Goal: Task Accomplishment & Management: Manage account settings

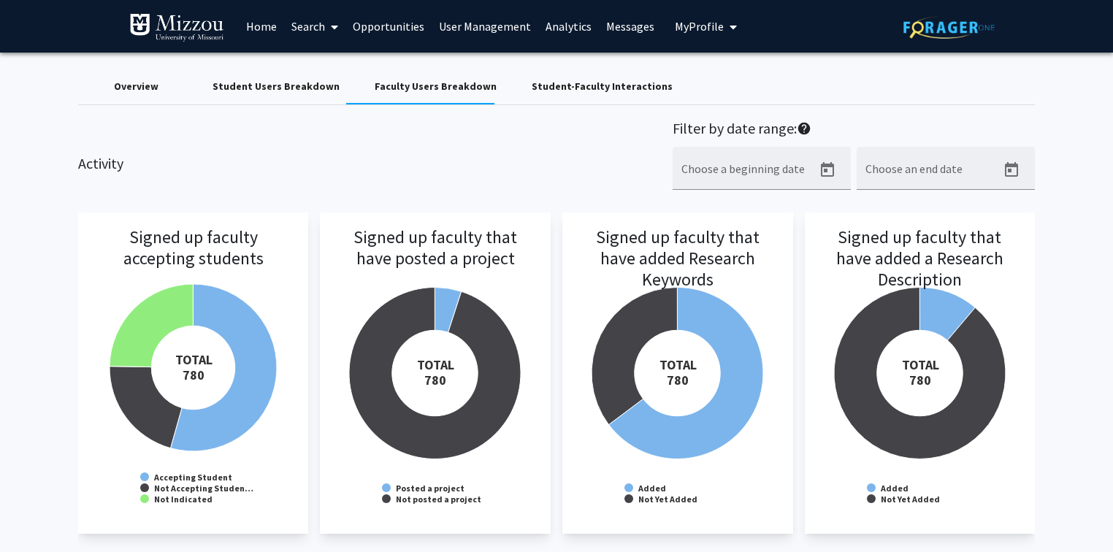
click at [513, 29] on link "User Management" at bounding box center [485, 26] width 107 height 51
click at [497, 26] on link "User Management" at bounding box center [485, 26] width 107 height 51
click at [497, 28] on link "User Management" at bounding box center [485, 26] width 107 height 51
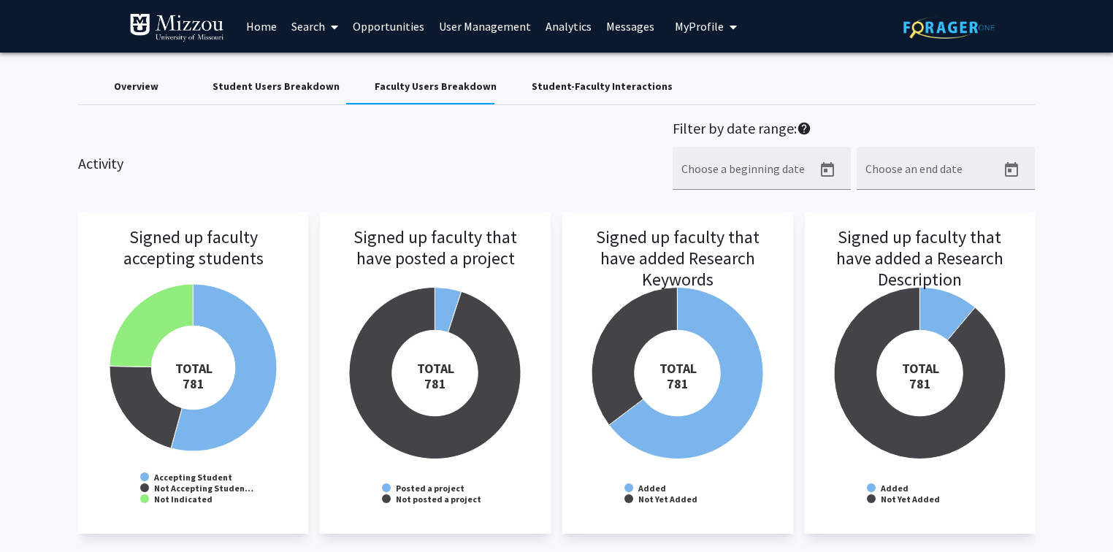
click at [497, 28] on link "User Management" at bounding box center [485, 26] width 107 height 51
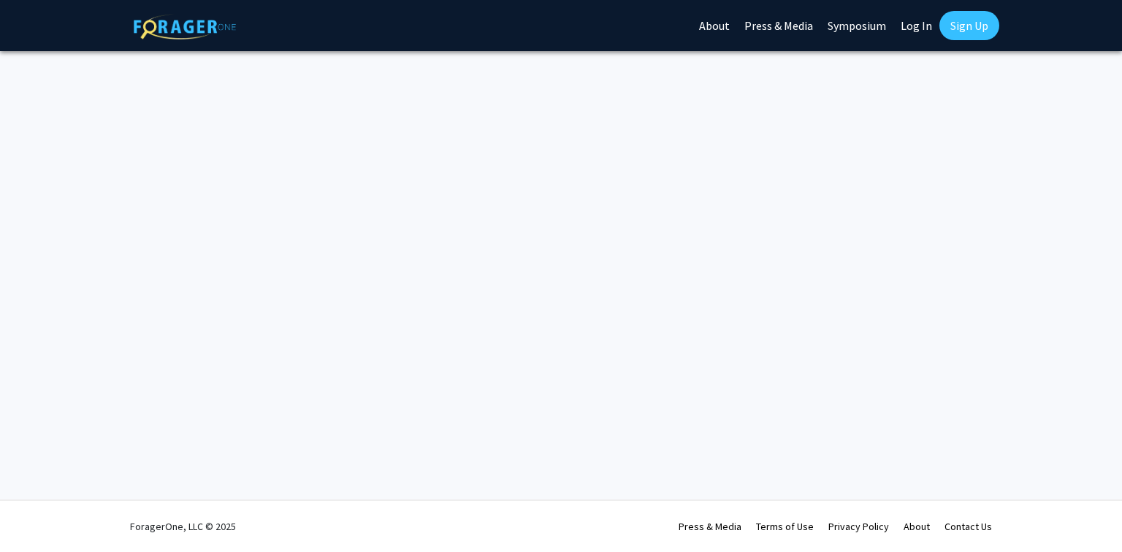
click at [909, 23] on link "Log In" at bounding box center [916, 25] width 46 height 51
click at [909, 28] on link "Log In" at bounding box center [916, 25] width 46 height 51
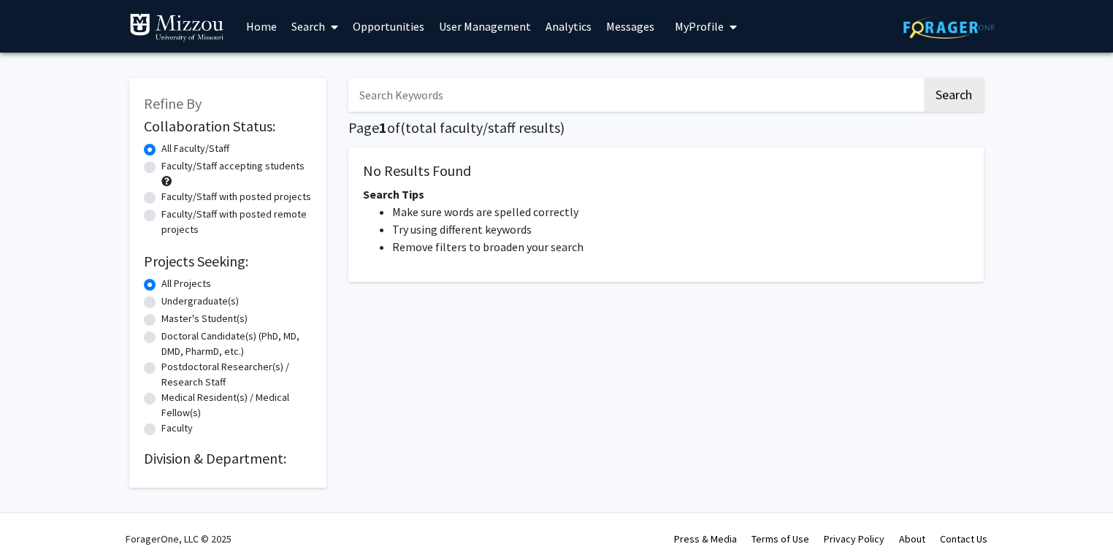
click at [508, 28] on link "User Management" at bounding box center [485, 26] width 107 height 51
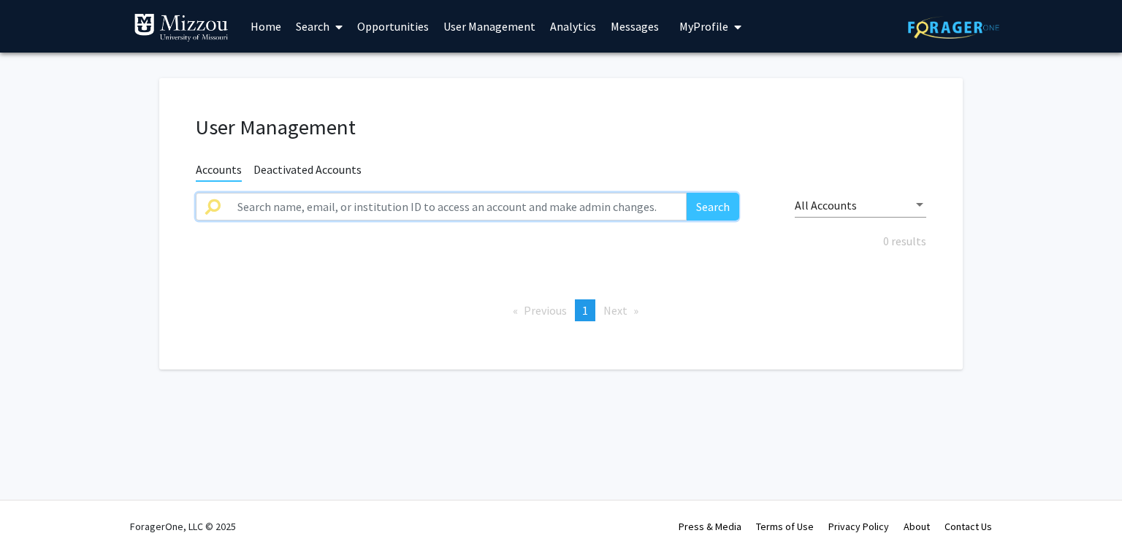
click at [464, 202] on input "text" at bounding box center [458, 207] width 458 height 28
type input "blumer"
click at [687, 193] on button "Search" at bounding box center [713, 207] width 53 height 28
click at [480, 26] on link "User Management" at bounding box center [489, 26] width 107 height 51
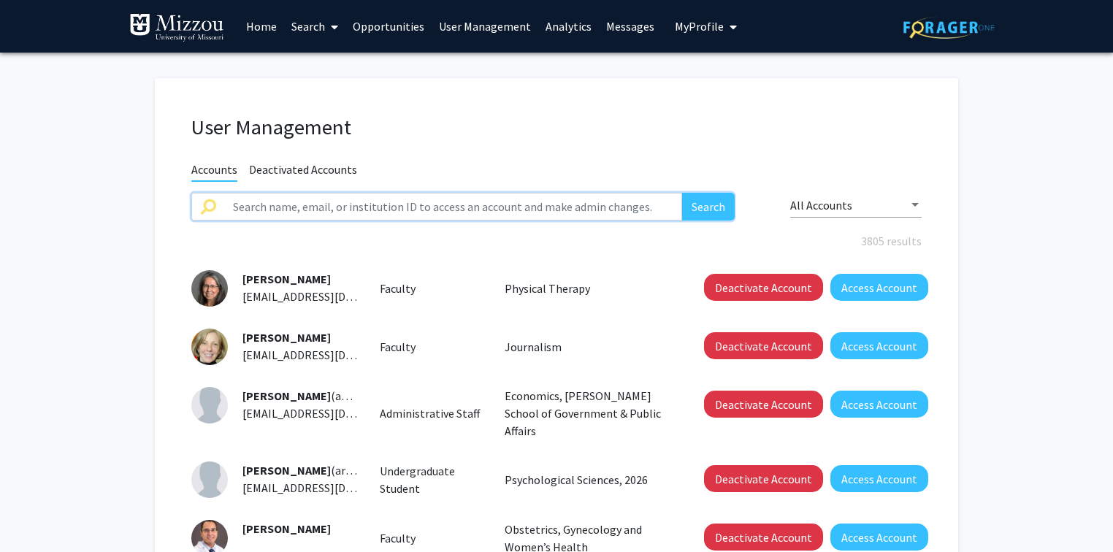
click at [550, 205] on input "text" at bounding box center [453, 207] width 458 height 28
click at [682, 193] on button "Search" at bounding box center [708, 207] width 53 height 28
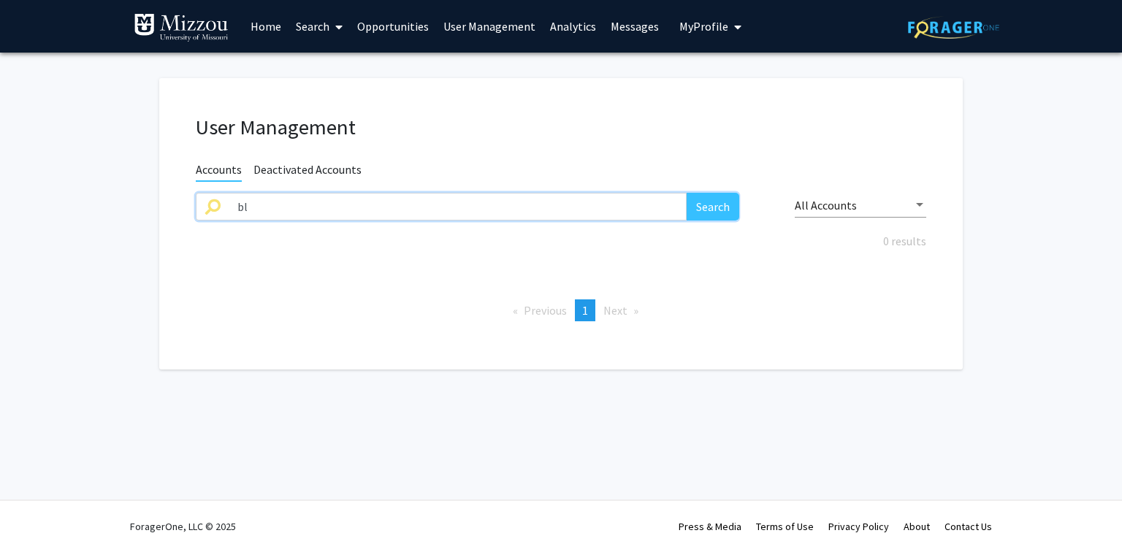
type input "b"
click at [397, 207] on input "text" at bounding box center [458, 207] width 458 height 28
click at [398, 210] on input "text" at bounding box center [458, 207] width 458 height 28
click at [687, 193] on button "Search" at bounding box center [713, 207] width 53 height 28
click at [717, 208] on button "Search" at bounding box center [713, 207] width 53 height 28
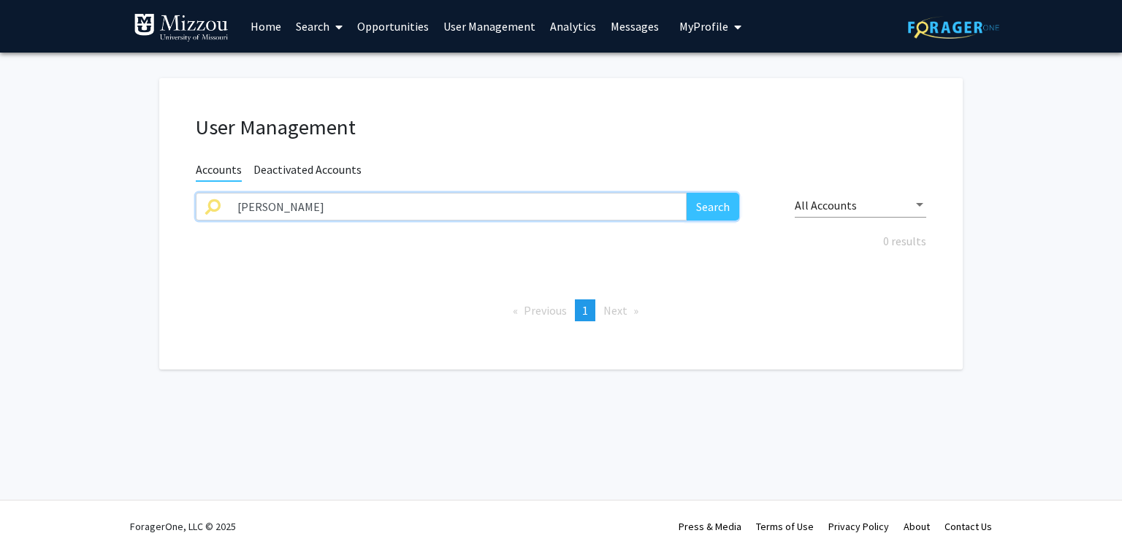
drag, startPoint x: 270, startPoint y: 211, endPoint x: 166, endPoint y: 216, distance: 103.8
click at [164, 216] on div "User Management Accounts Deactivated Accounts justin walensky Search All Accoun…" at bounding box center [560, 223] width 803 height 291
type input "walensky"
click at [708, 213] on button "Search" at bounding box center [713, 207] width 53 height 28
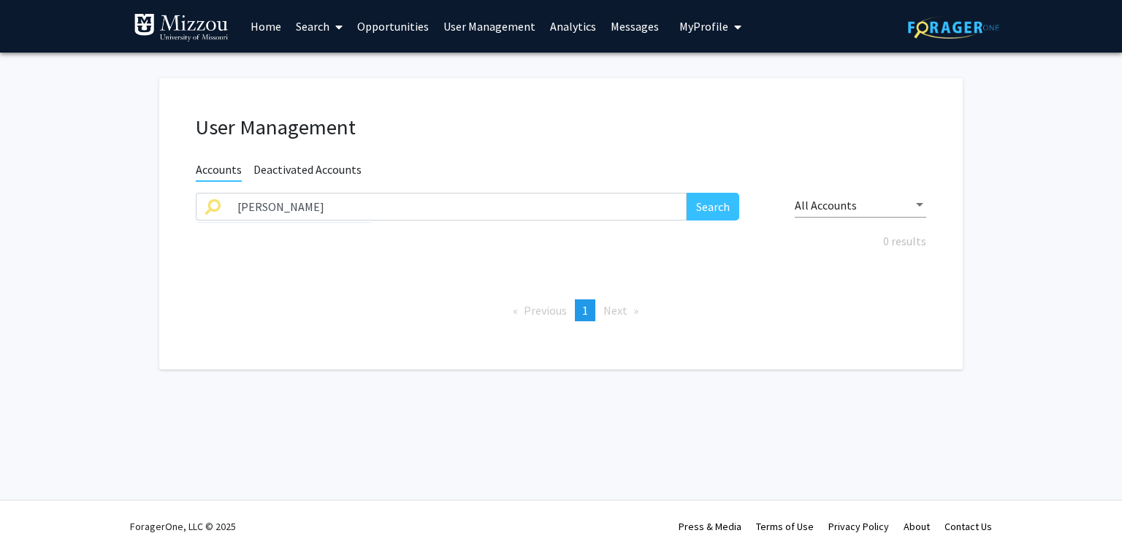
click at [481, 27] on link "User Management" at bounding box center [489, 26] width 107 height 51
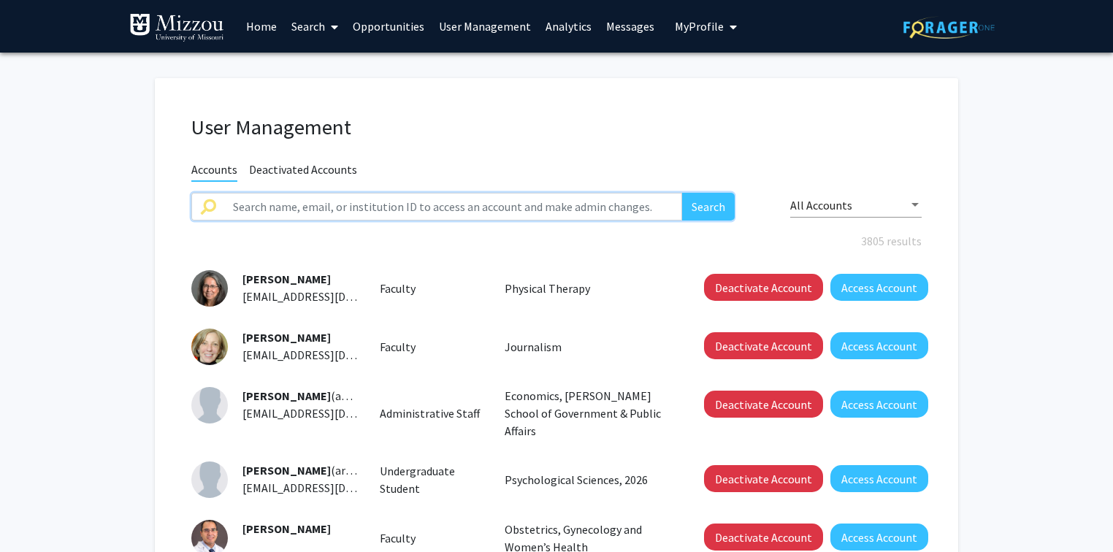
click at [451, 205] on input "text" at bounding box center [453, 207] width 458 height 28
type input "walensky"
click at [682, 193] on button "Search" at bounding box center [708, 207] width 53 height 28
click at [703, 210] on button "Search" at bounding box center [708, 207] width 53 height 28
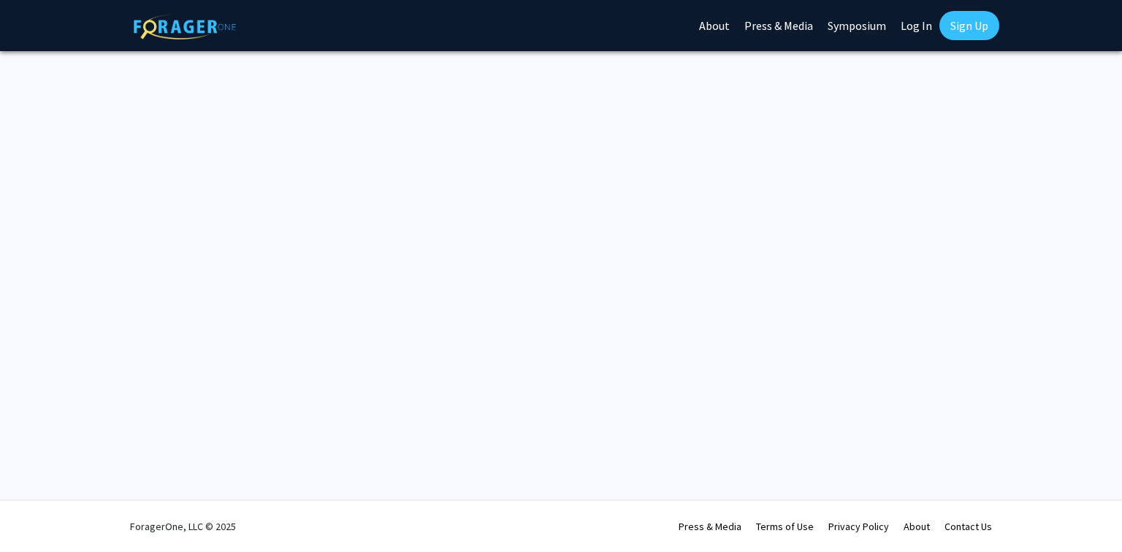
click at [912, 26] on link "Log In" at bounding box center [916, 25] width 46 height 51
click at [917, 25] on link "Log In" at bounding box center [916, 25] width 46 height 51
click at [915, 25] on link "Log In" at bounding box center [916, 25] width 46 height 51
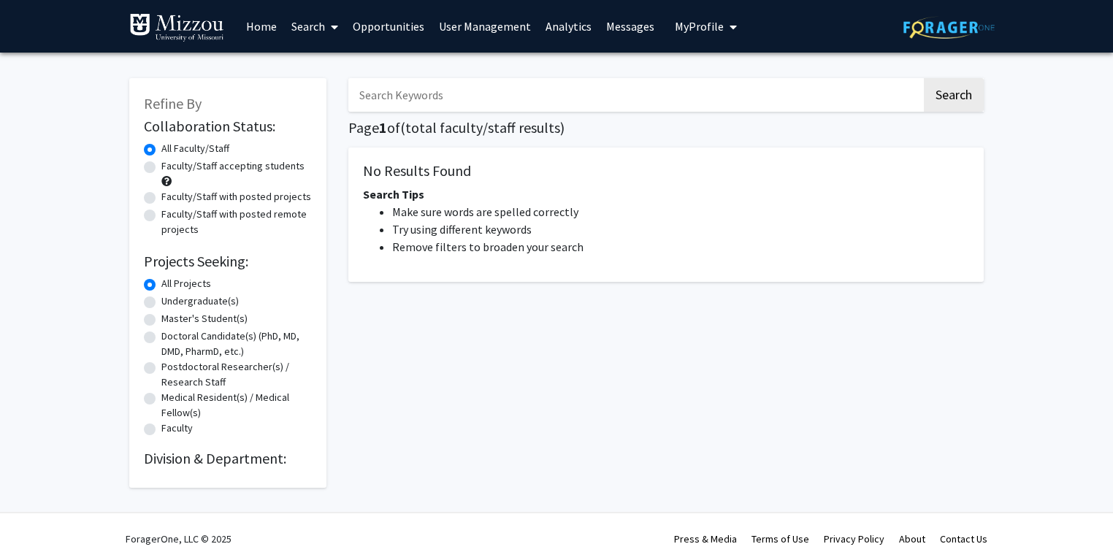
click at [261, 26] on link "Home" at bounding box center [261, 26] width 45 height 51
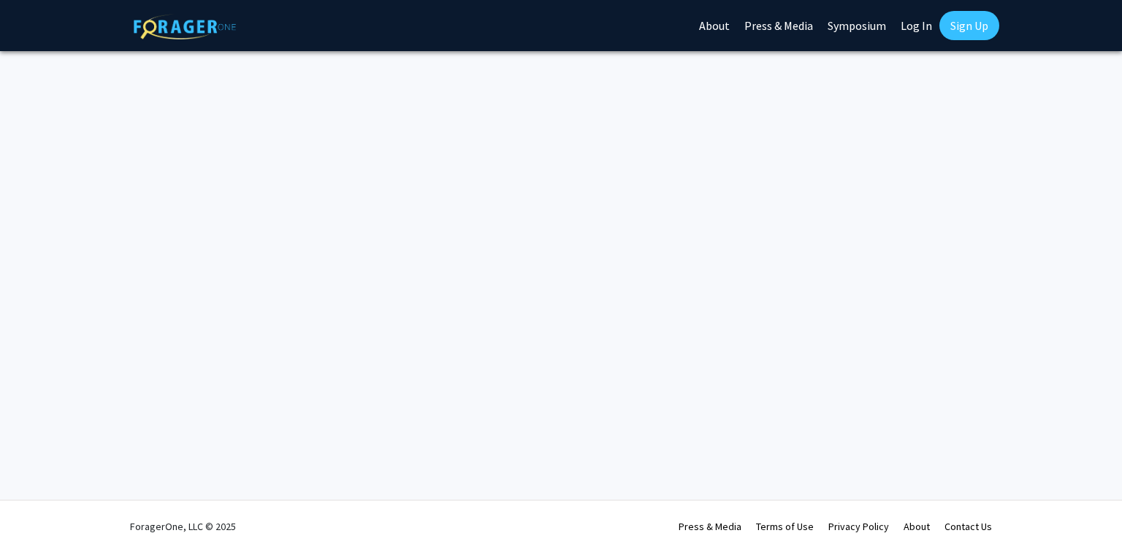
click at [907, 28] on link "Log In" at bounding box center [916, 25] width 46 height 51
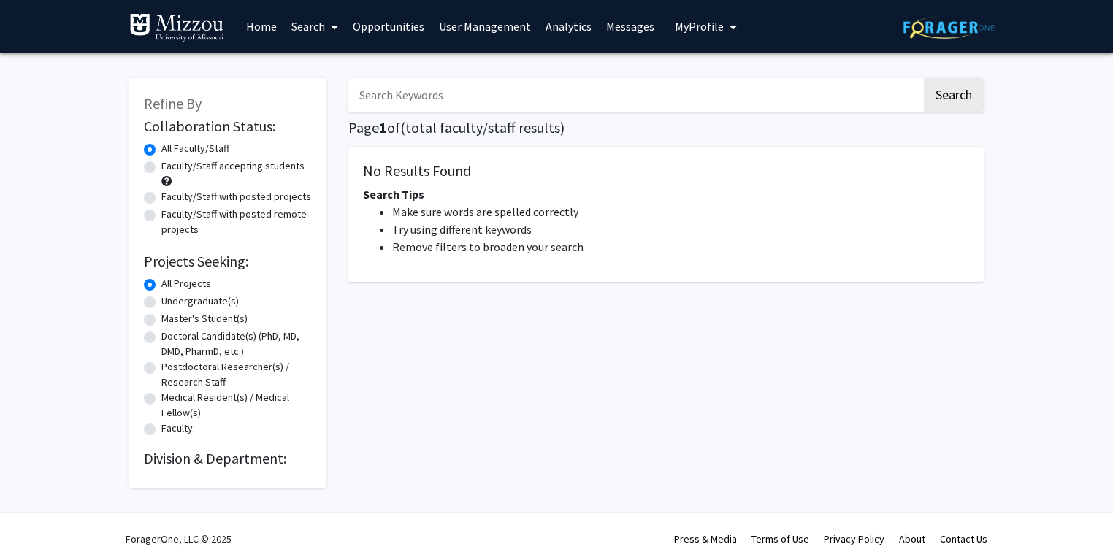
click at [676, 32] on span "My Profile" at bounding box center [699, 26] width 49 height 15
click at [725, 69] on span "Katie Palmer" at bounding box center [766, 68] width 88 height 16
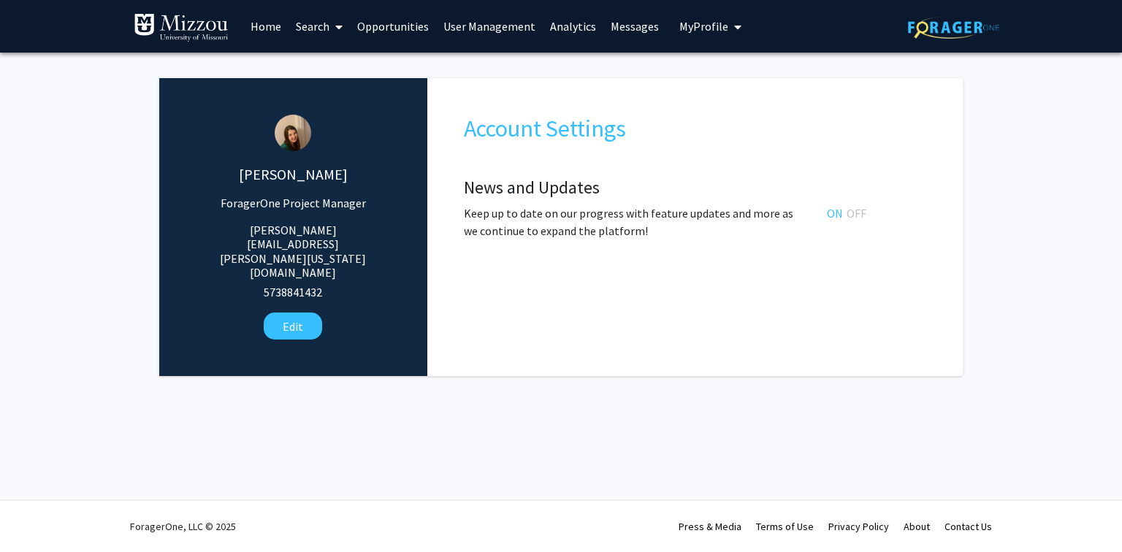
click at [500, 26] on link "User Management" at bounding box center [489, 26] width 107 height 51
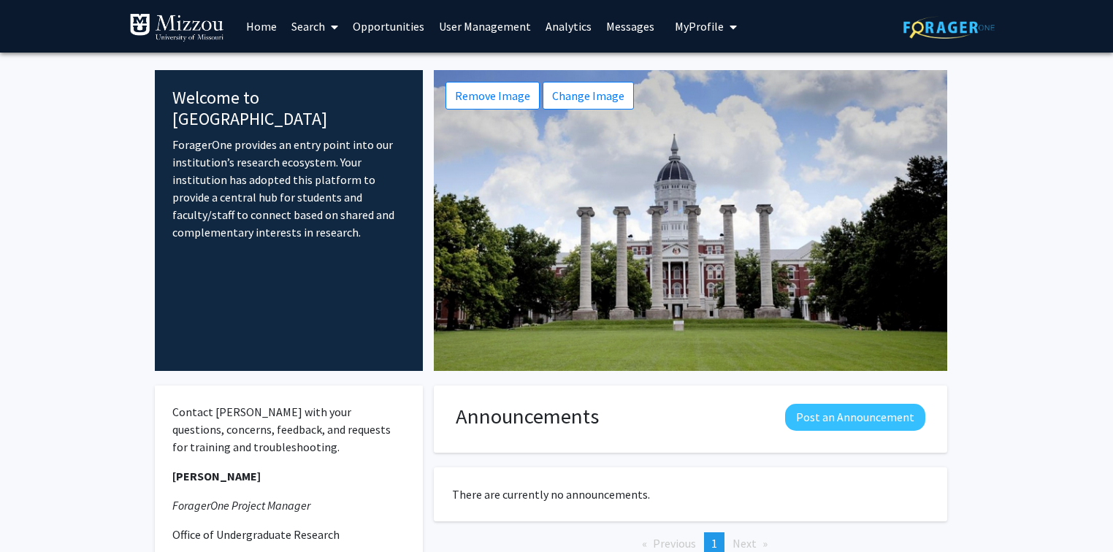
click at [485, 26] on link "User Management" at bounding box center [485, 26] width 107 height 51
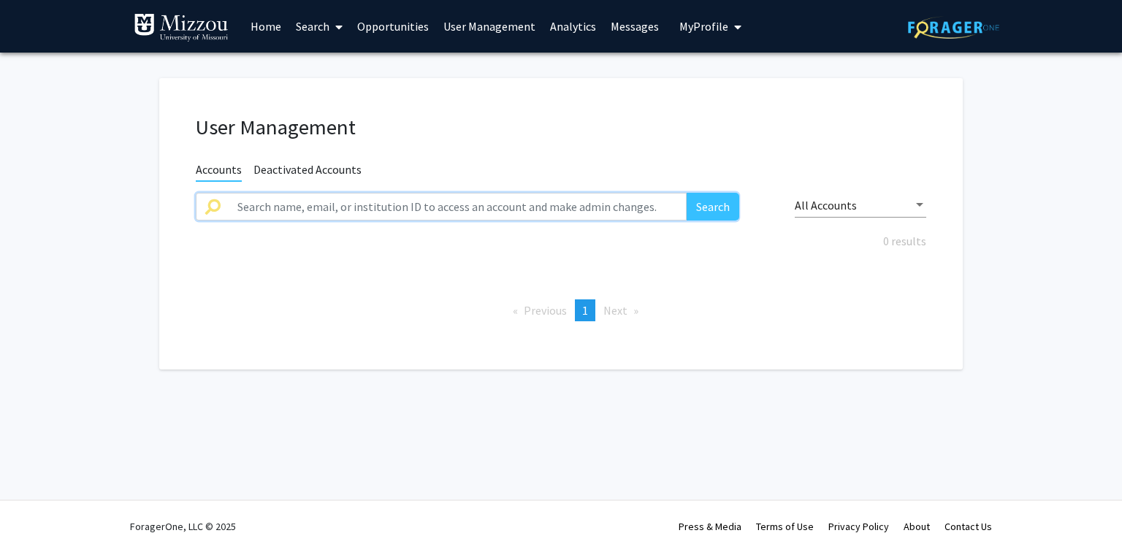
click at [451, 203] on input "text" at bounding box center [458, 207] width 458 height 28
type input "walensky"
click at [687, 193] on button "Search" at bounding box center [713, 207] width 53 height 28
click at [310, 28] on link "Search" at bounding box center [319, 26] width 61 height 51
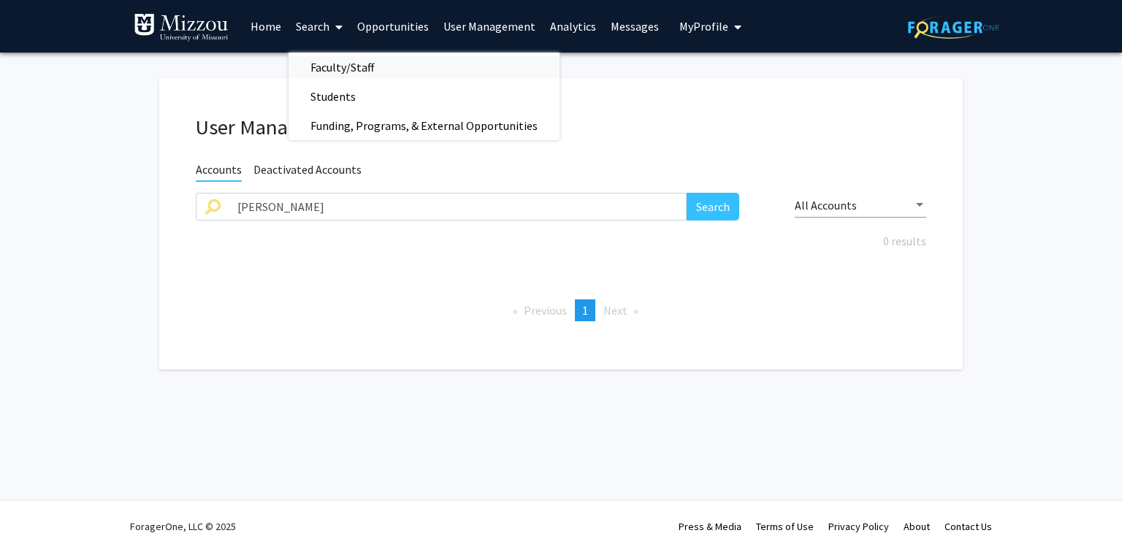
click at [327, 68] on span "Faculty/Staff" at bounding box center [342, 67] width 107 height 29
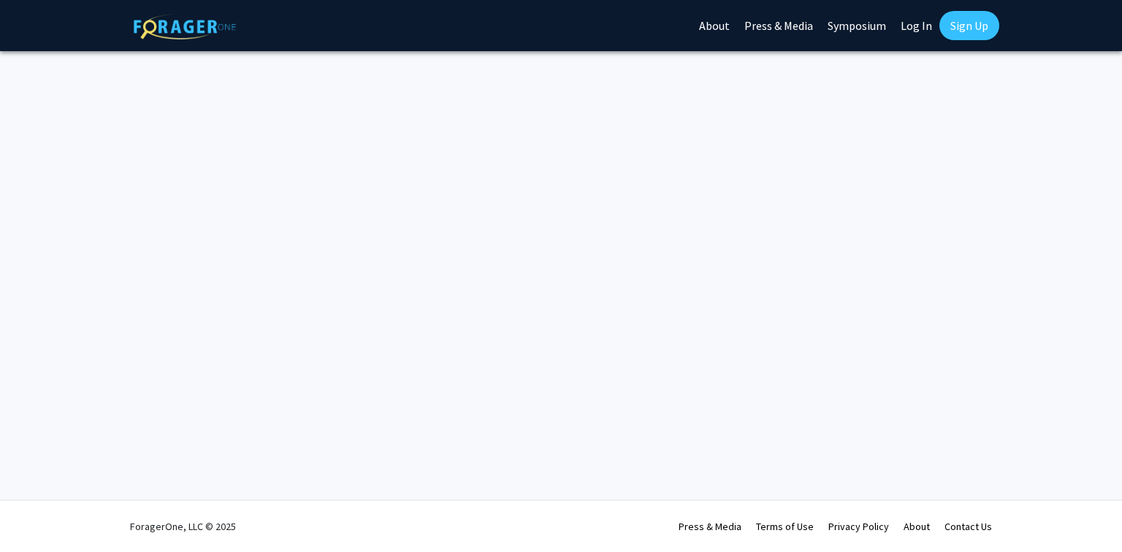
click at [912, 28] on link "Log In" at bounding box center [916, 25] width 46 height 51
click at [915, 27] on link "Log In" at bounding box center [916, 25] width 46 height 51
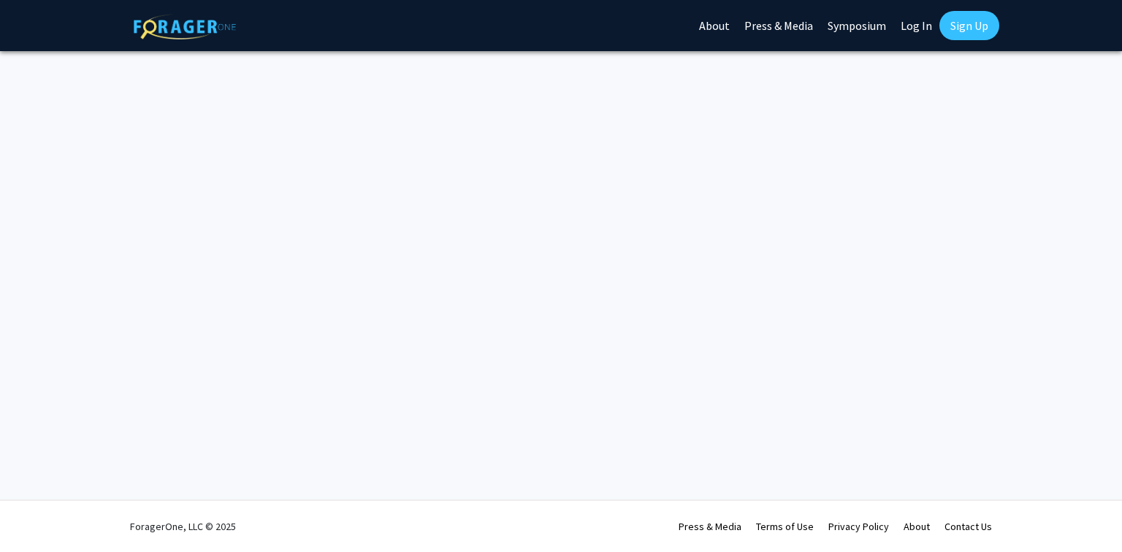
click at [915, 27] on link "Log In" at bounding box center [916, 25] width 46 height 51
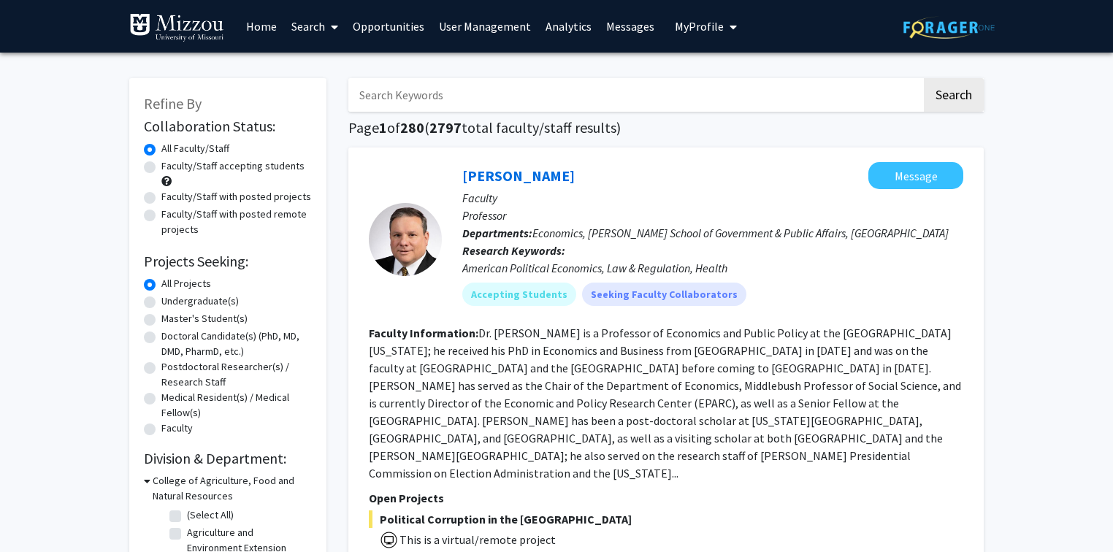
click at [457, 28] on link "User Management" at bounding box center [485, 26] width 107 height 51
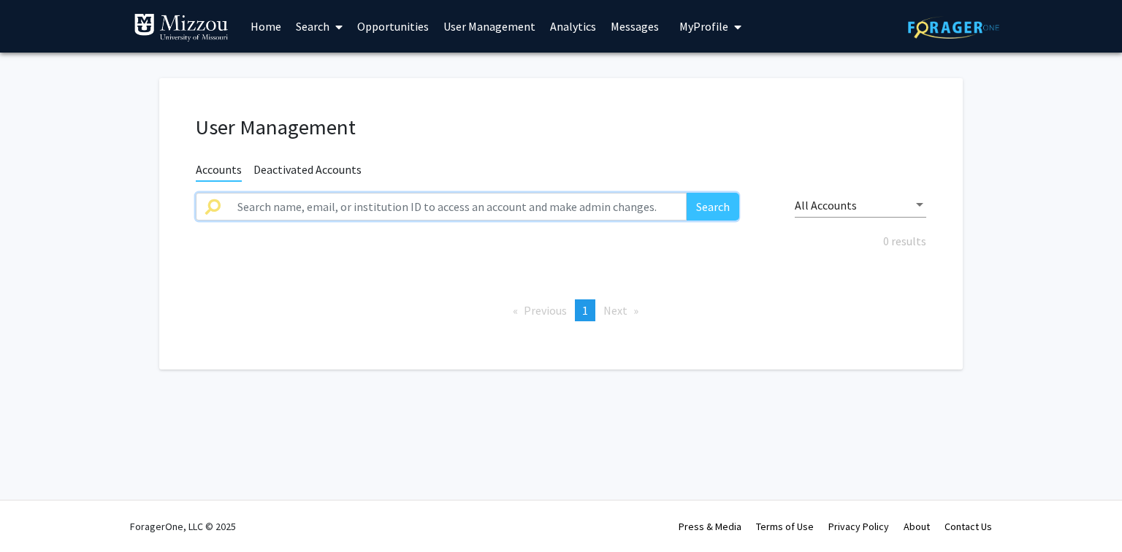
click at [408, 208] on input "text" at bounding box center [458, 207] width 458 height 28
type input "walensky"
click at [719, 219] on button "Search" at bounding box center [713, 207] width 53 height 28
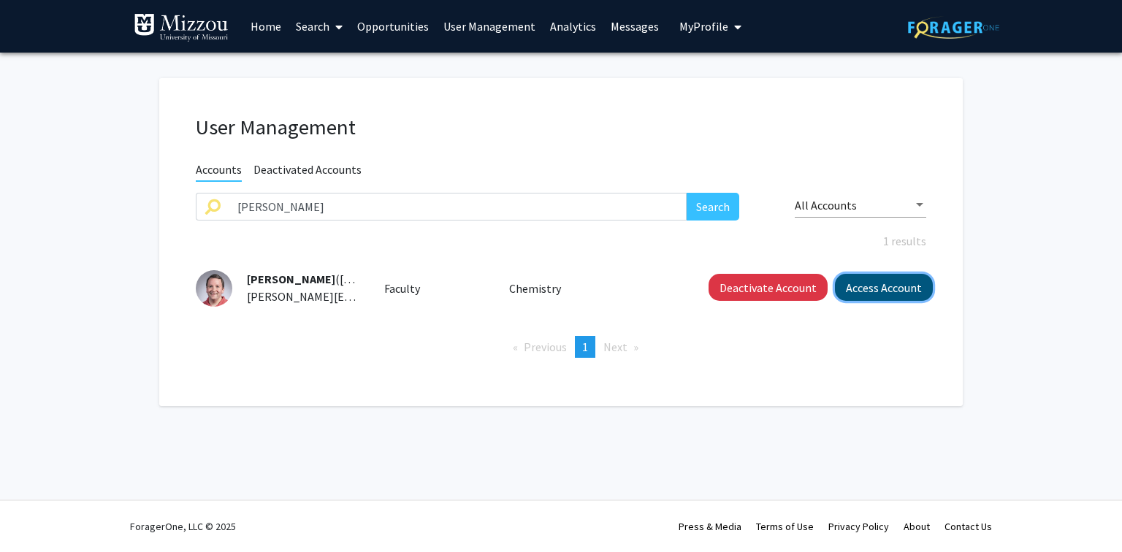
click at [863, 284] on button "Access Account" at bounding box center [884, 287] width 98 height 27
click at [910, 290] on button "Access Account" at bounding box center [884, 287] width 98 height 27
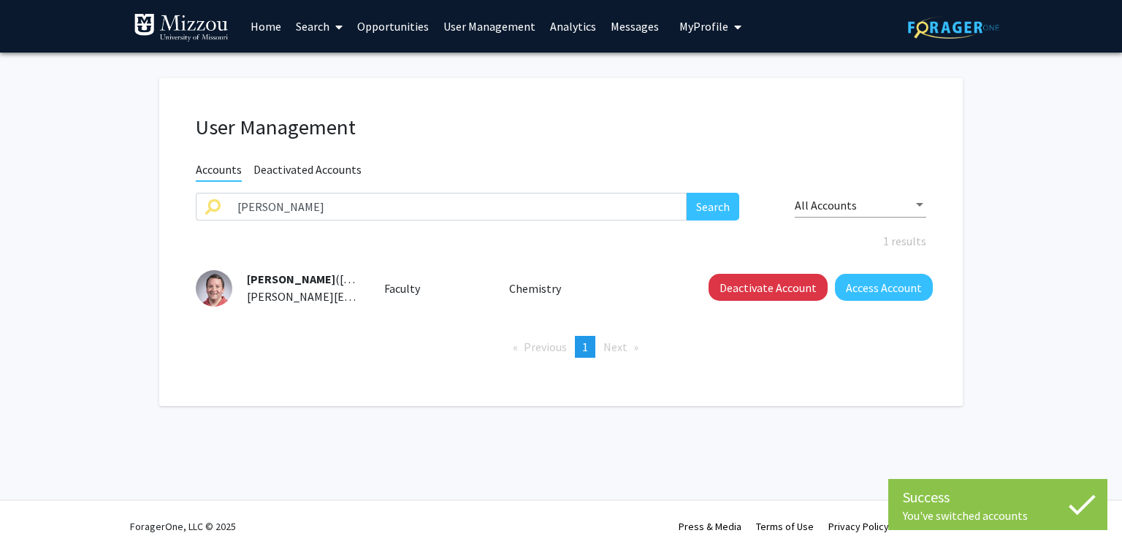
click at [312, 31] on link "Search" at bounding box center [319, 26] width 61 height 51
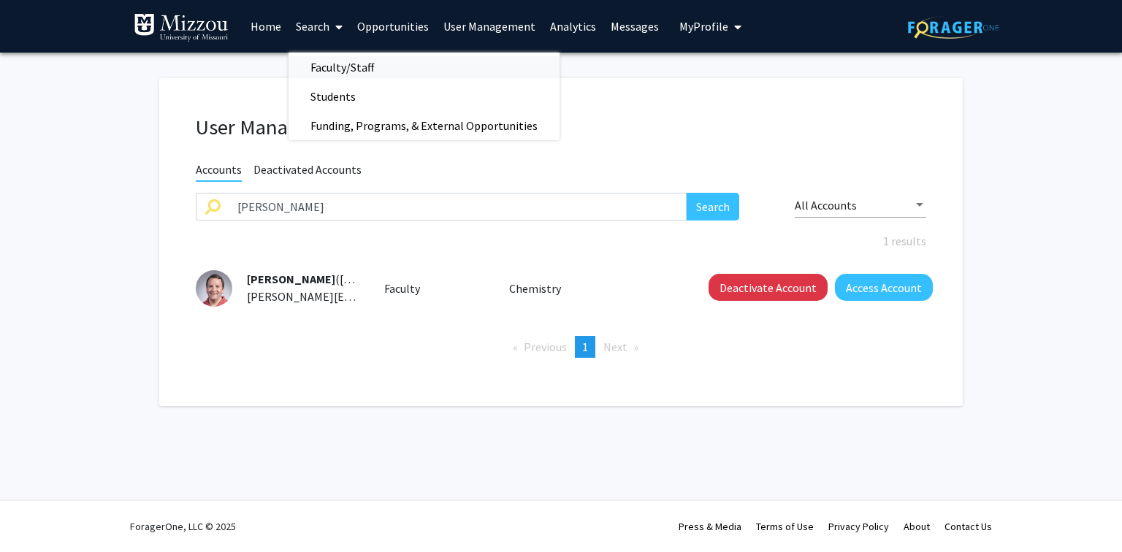
click at [318, 66] on span "Faculty/Staff" at bounding box center [342, 67] width 107 height 29
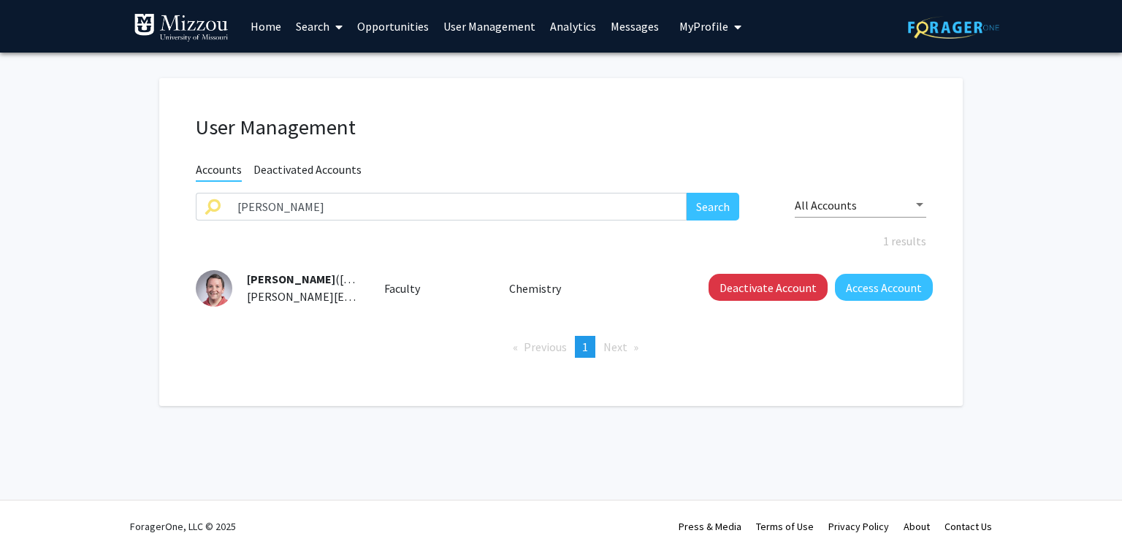
click at [689, 29] on span "My Profile" at bounding box center [703, 26] width 49 height 15
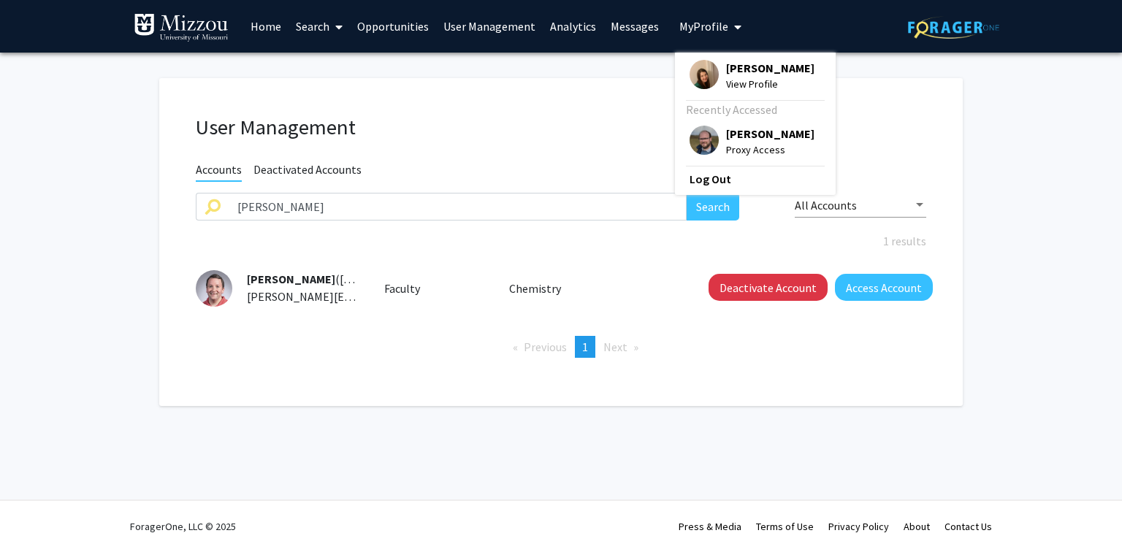
click at [726, 70] on span "Katie Palmer" at bounding box center [770, 68] width 88 height 16
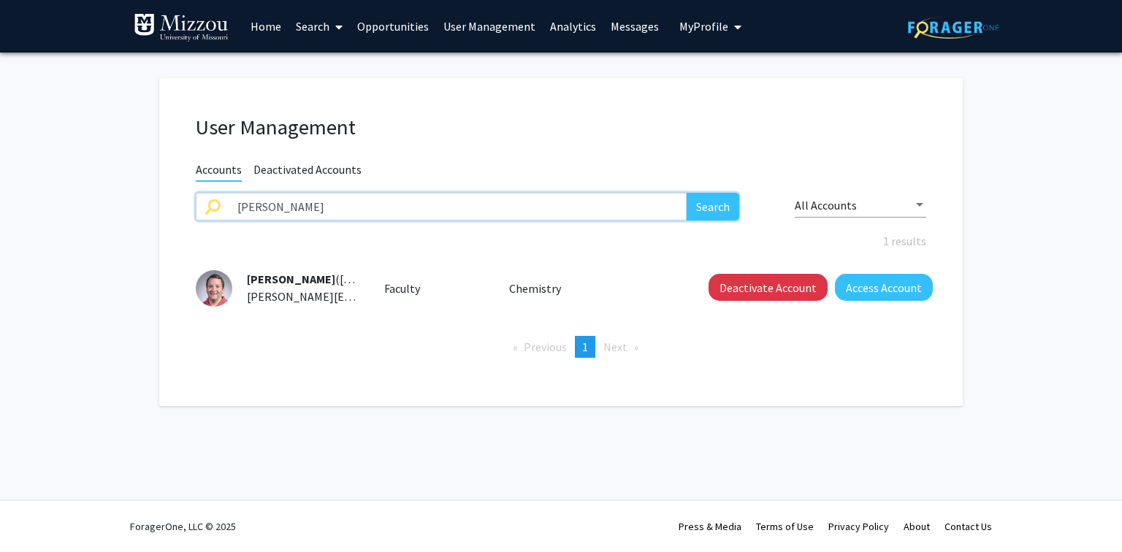
click at [295, 211] on input "walensky" at bounding box center [458, 207] width 458 height 28
click at [392, 123] on h1 "User Management" at bounding box center [561, 128] width 730 height 26
click at [312, 27] on link "Search" at bounding box center [319, 26] width 61 height 51
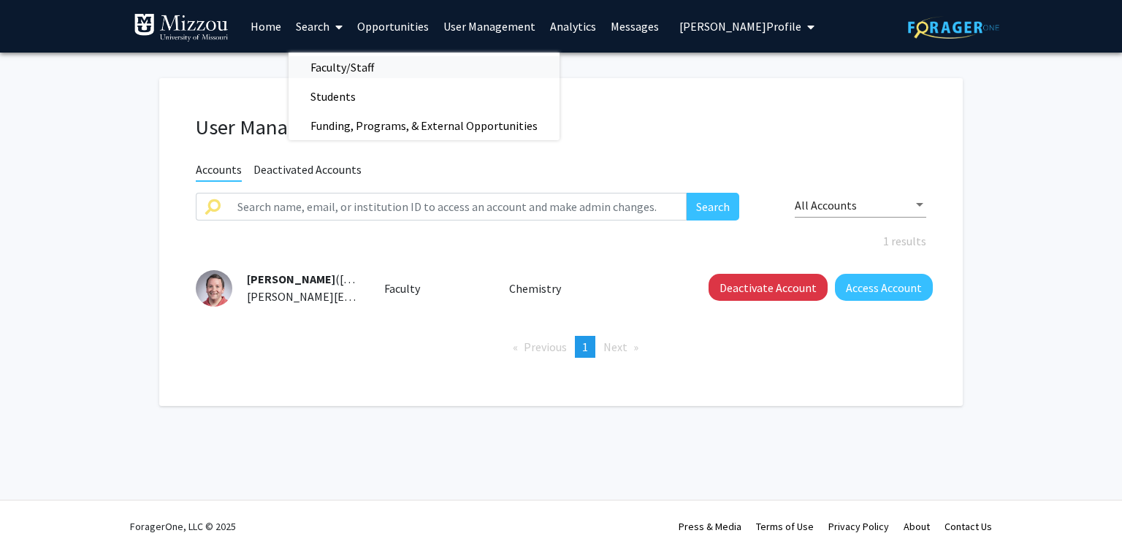
click at [316, 68] on span "Faculty/Staff" at bounding box center [342, 67] width 107 height 29
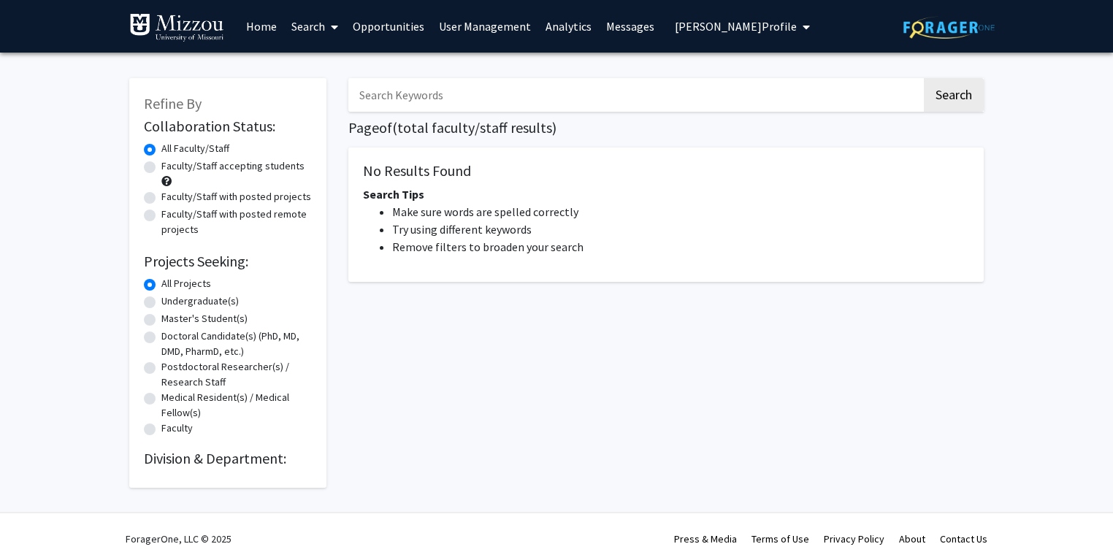
click at [303, 26] on link "Search" at bounding box center [314, 26] width 61 height 51
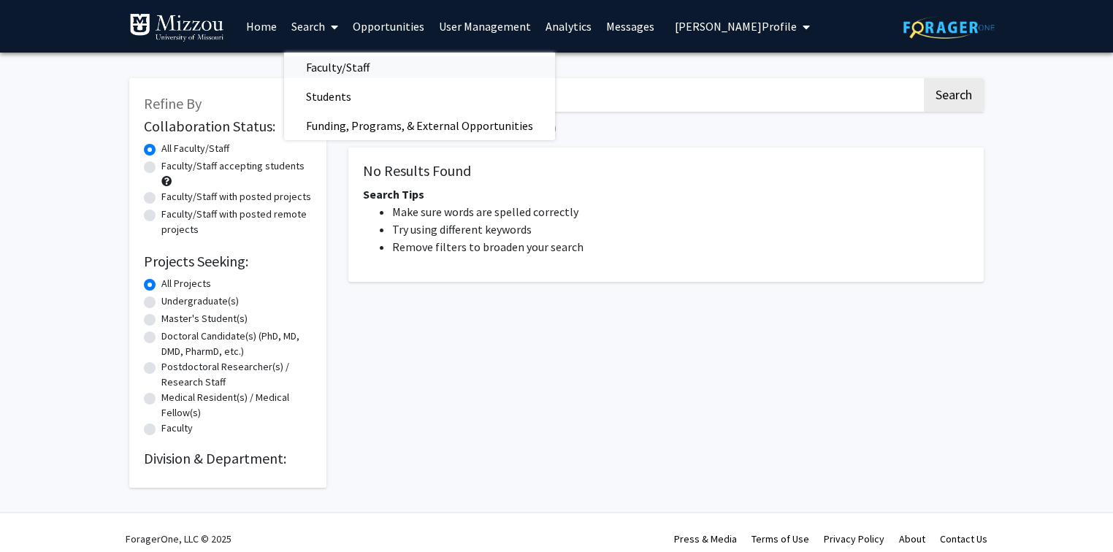
click at [310, 66] on span "Faculty/Staff" at bounding box center [337, 67] width 107 height 29
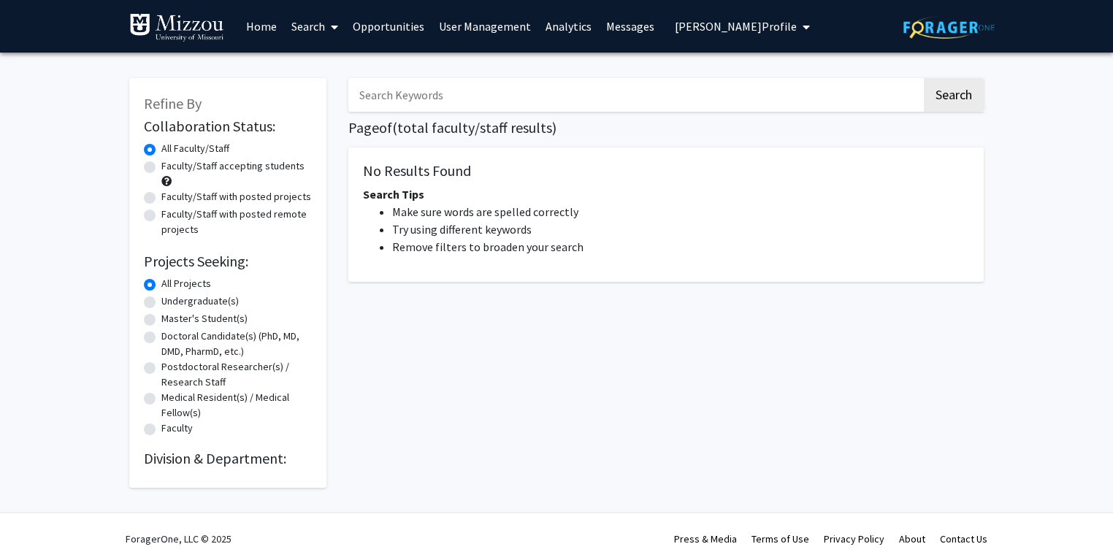
click at [383, 95] on input "Search Keywords" at bounding box center [634, 95] width 573 height 34
click at [576, 29] on span "Justin Walensky's Profile" at bounding box center [600, 26] width 122 height 15
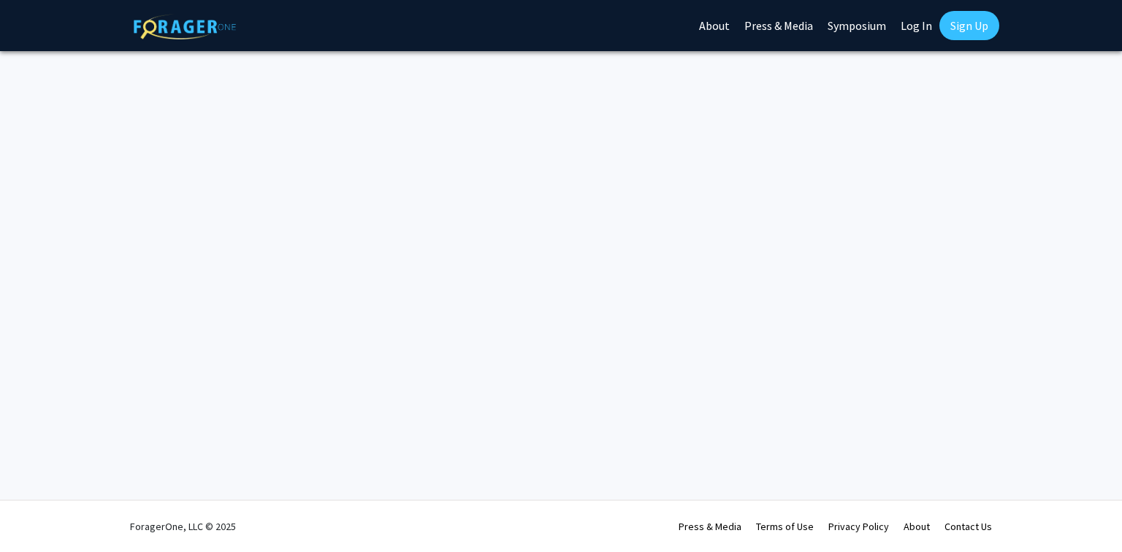
click at [912, 26] on link "Log In" at bounding box center [916, 25] width 46 height 51
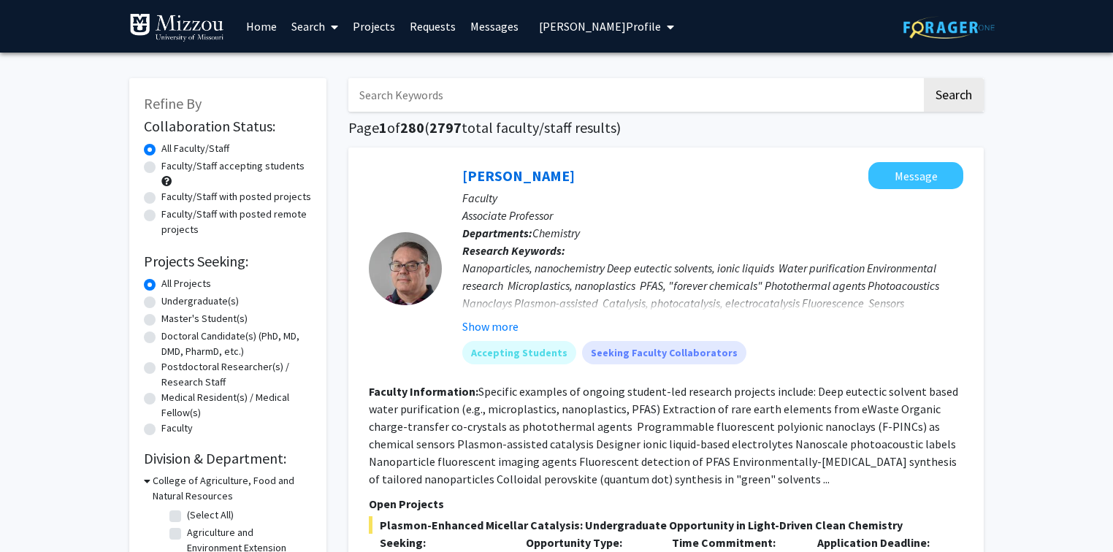
click at [581, 89] on input "Search Keywords" at bounding box center [634, 95] width 573 height 34
type input "walensky"
click at [924, 78] on button "Search" at bounding box center [954, 95] width 60 height 34
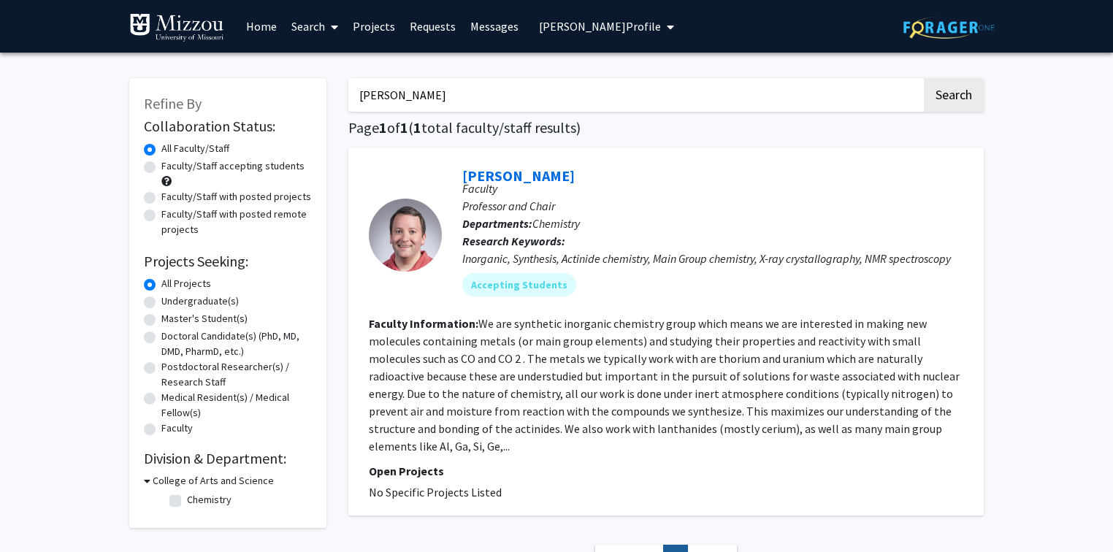
click at [415, 94] on input "walensky" at bounding box center [634, 95] width 573 height 34
type input "brockman"
click at [924, 78] on button "Search" at bounding box center [954, 95] width 60 height 34
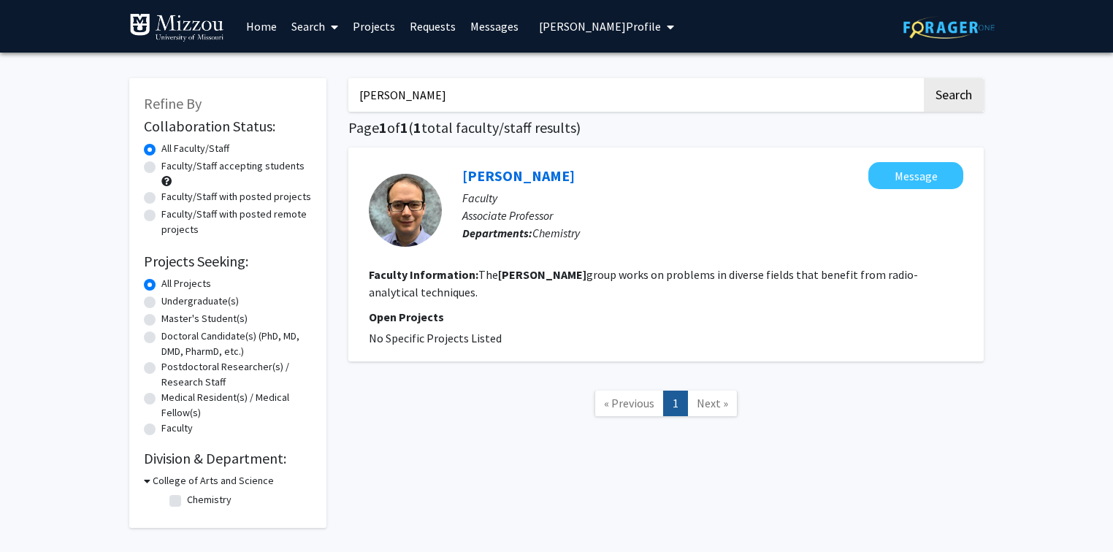
click at [555, 28] on span "Justin Walensky's Profile" at bounding box center [600, 26] width 122 height 15
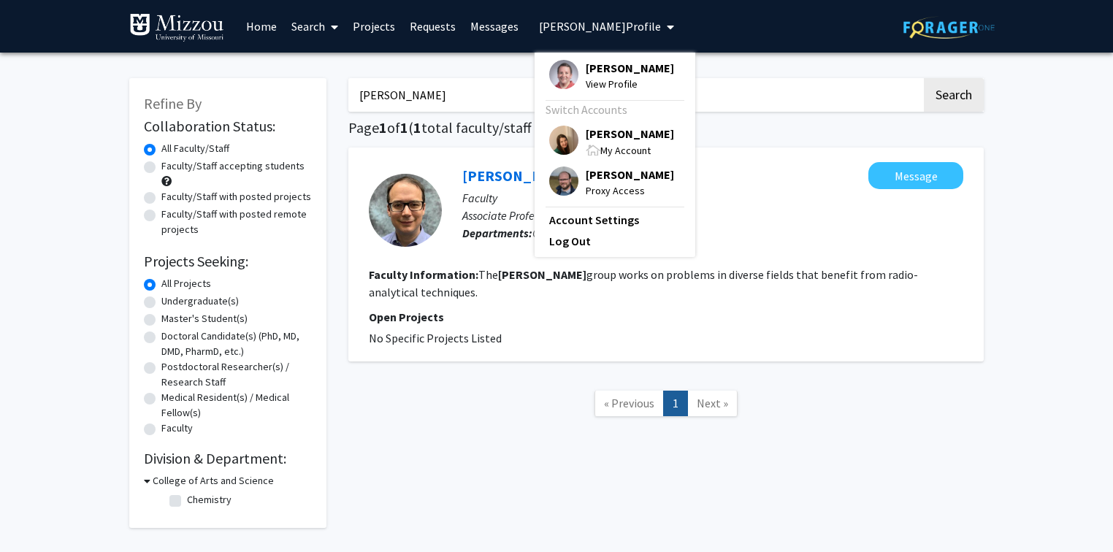
click at [590, 137] on span "[PERSON_NAME]" at bounding box center [630, 134] width 88 height 16
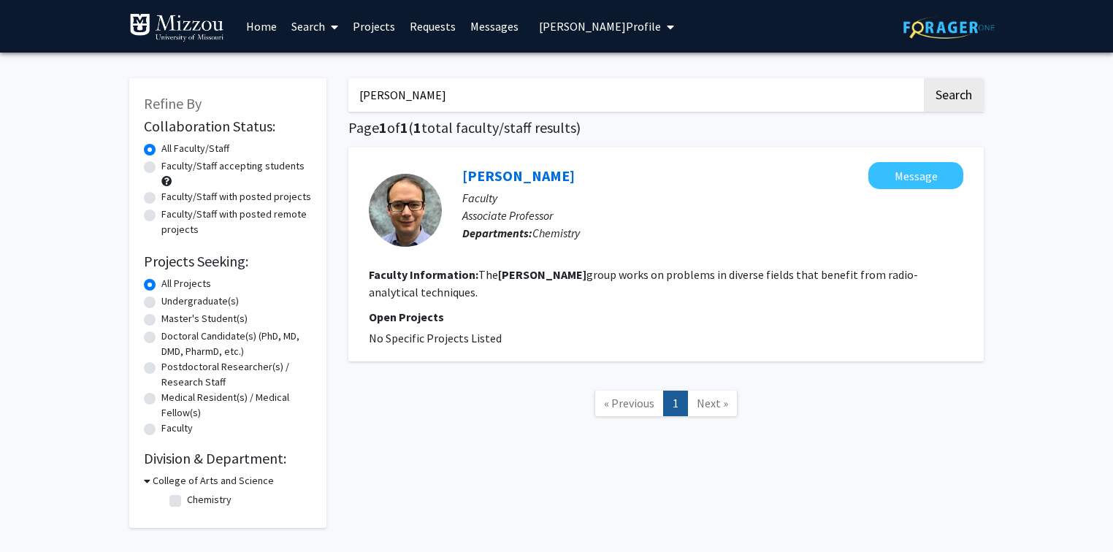
click at [576, 28] on span "[PERSON_NAME] Profile" at bounding box center [600, 26] width 122 height 15
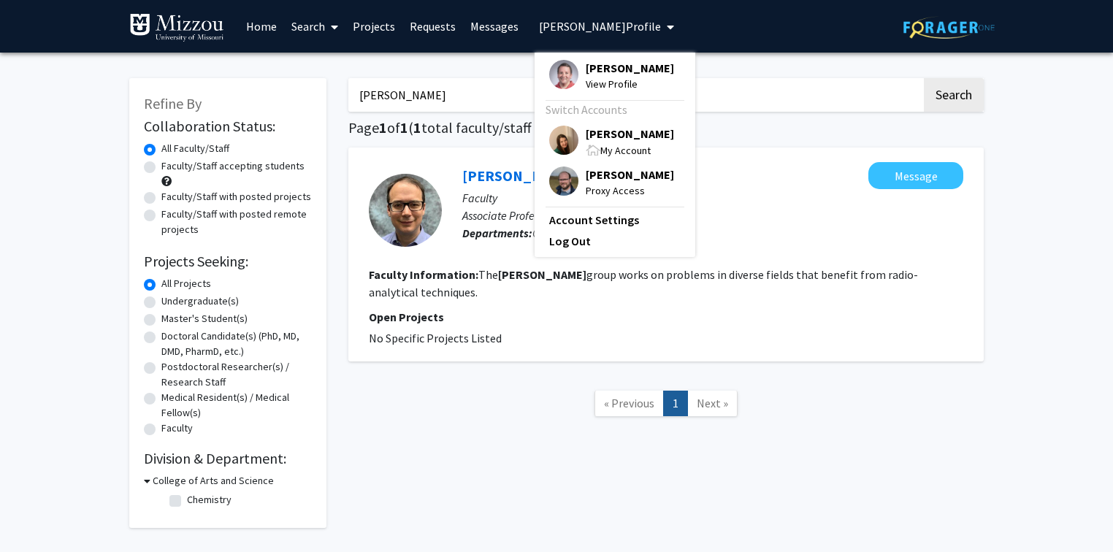
click at [605, 133] on span "[PERSON_NAME]" at bounding box center [630, 134] width 88 height 16
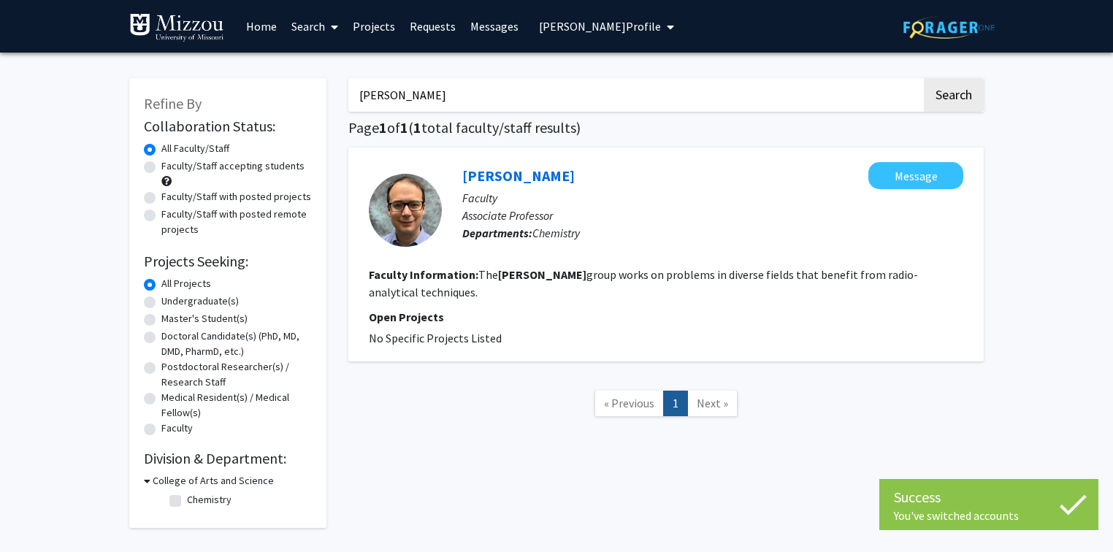
click at [194, 26] on img at bounding box center [176, 27] width 95 height 29
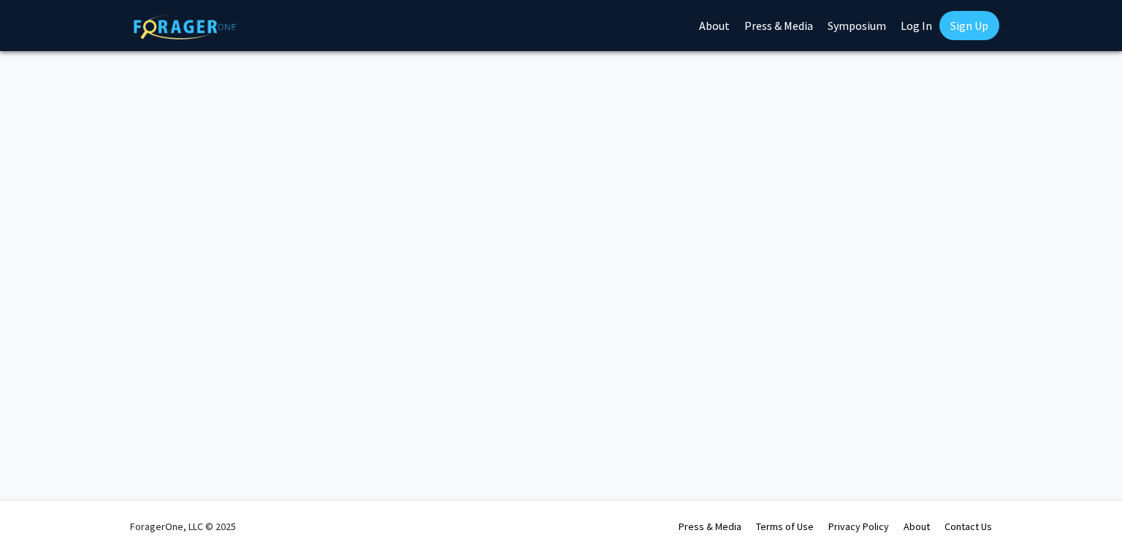
click at [961, 28] on link "Sign Up" at bounding box center [969, 25] width 60 height 29
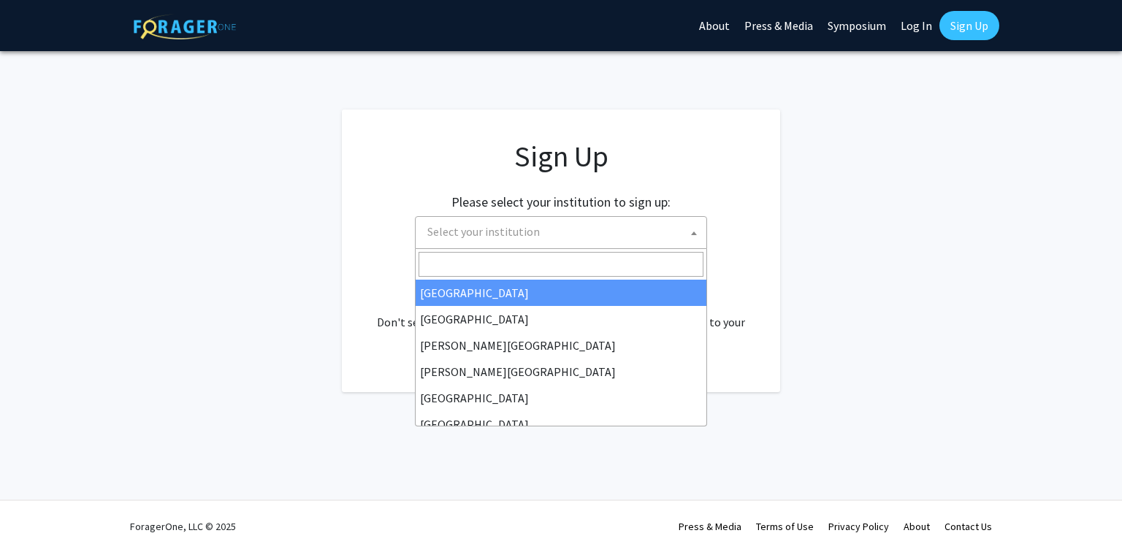
click at [676, 240] on span "Select your institution" at bounding box center [563, 232] width 285 height 30
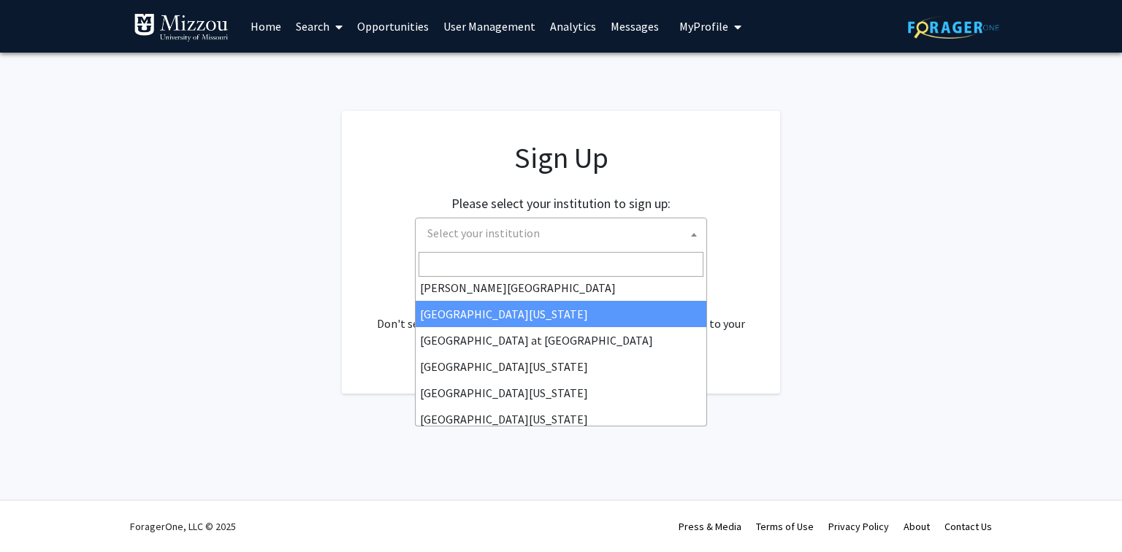
scroll to position [511, 0]
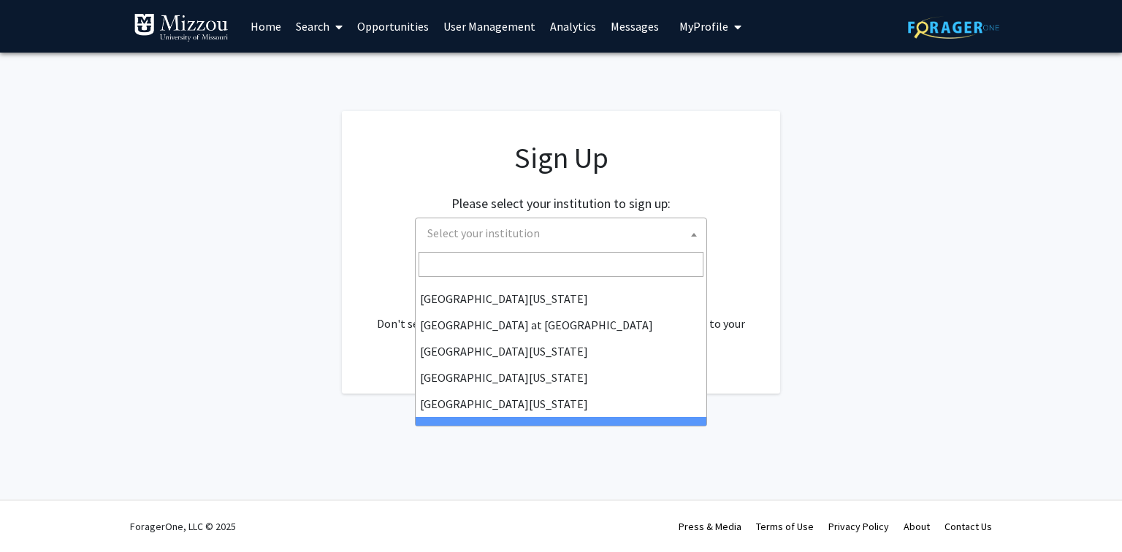
click at [835, 299] on app-signup "Sign Up Please select your institution to sign up: Baylor University Brandeis U…" at bounding box center [561, 252] width 1122 height 283
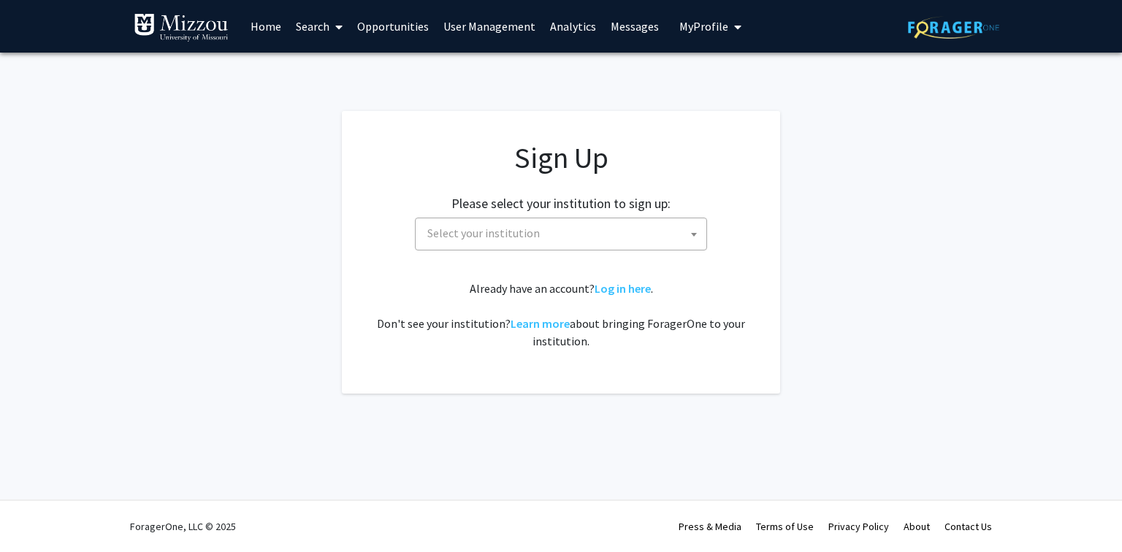
click at [111, 183] on app-signup "Sign Up Please select your institution to sign up: Baylor University Brandeis U…" at bounding box center [561, 252] width 1122 height 283
